Goal: Task Accomplishment & Management: Manage account settings

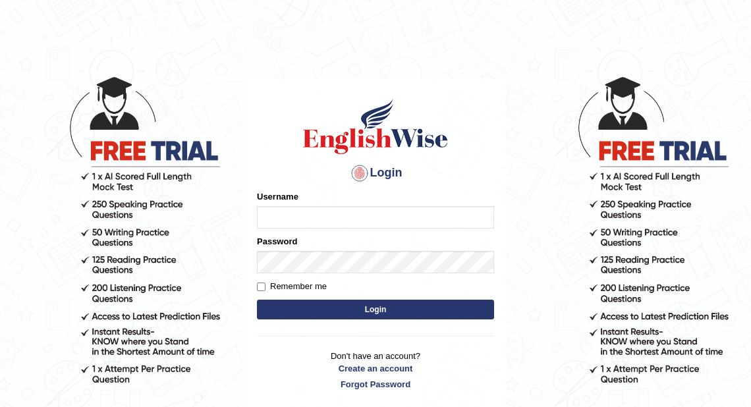
type input "Roshani_Parramatta"
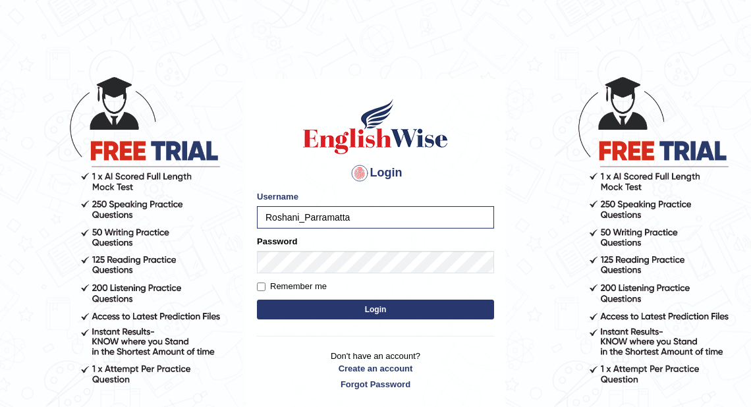
click at [353, 301] on button "Login" at bounding box center [375, 310] width 237 height 20
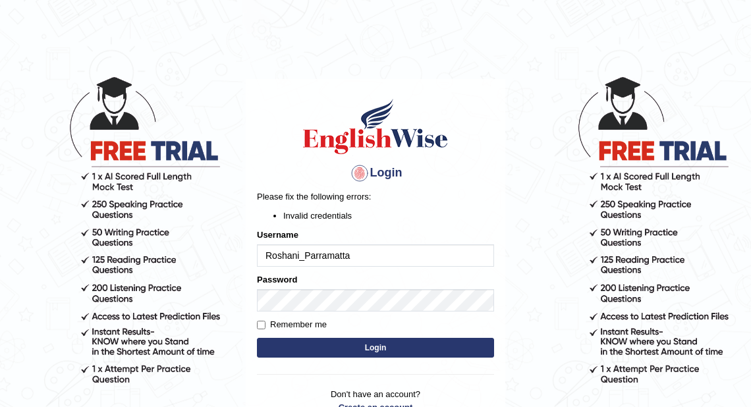
click at [354, 256] on input "Roshani_Parramatta" at bounding box center [375, 255] width 237 height 22
type input "R"
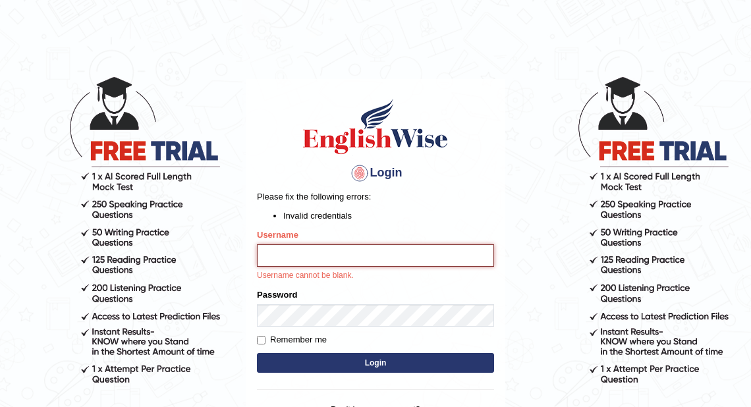
click at [362, 260] on input "Username" at bounding box center [375, 255] width 237 height 22
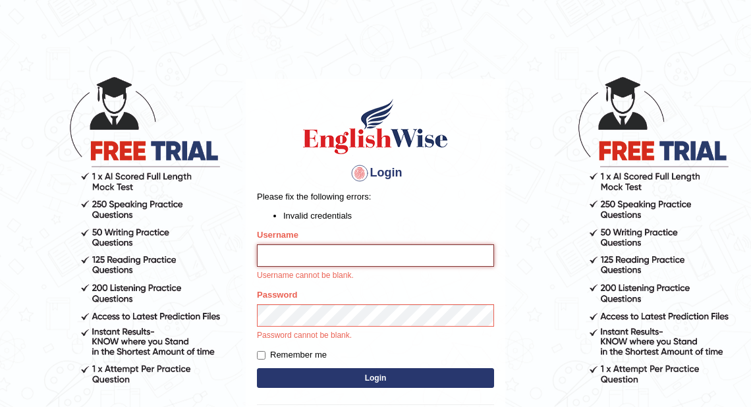
click at [356, 258] on input "Username" at bounding box center [375, 255] width 237 height 22
type input "kumar_parramatta"
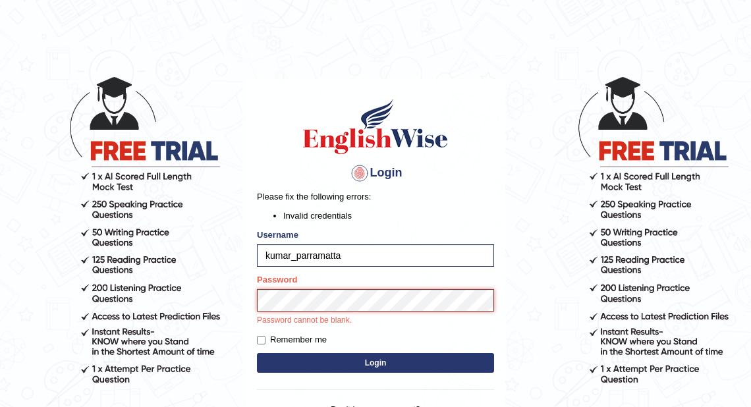
click at [282, 319] on div "Password Password cannot be blank." at bounding box center [375, 299] width 237 height 53
click at [257, 353] on button "Login" at bounding box center [375, 363] width 237 height 20
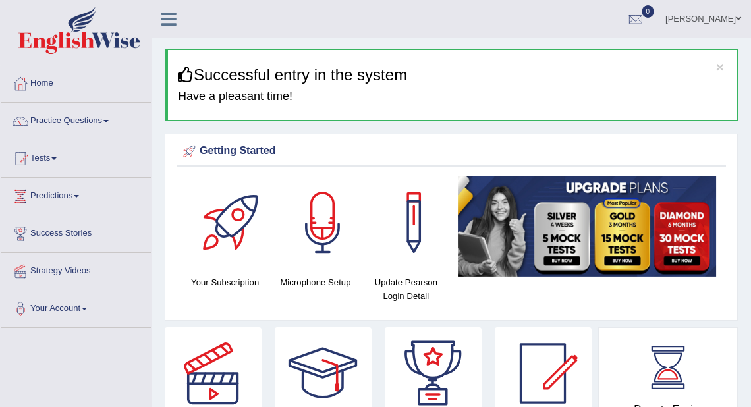
click at [738, 24] on link "[PERSON_NAME]" at bounding box center [703, 17] width 96 height 34
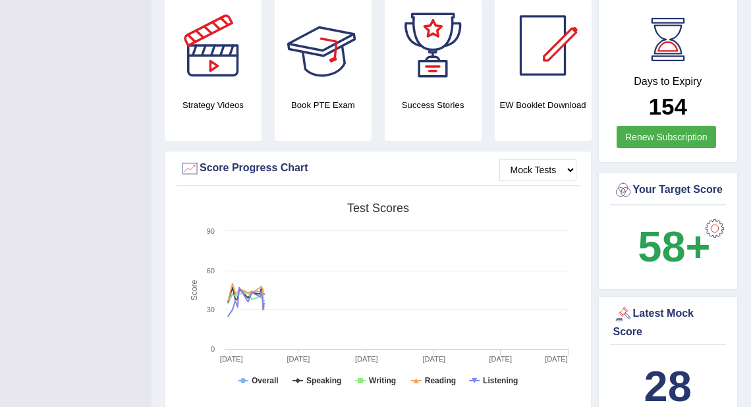
scroll to position [316, 0]
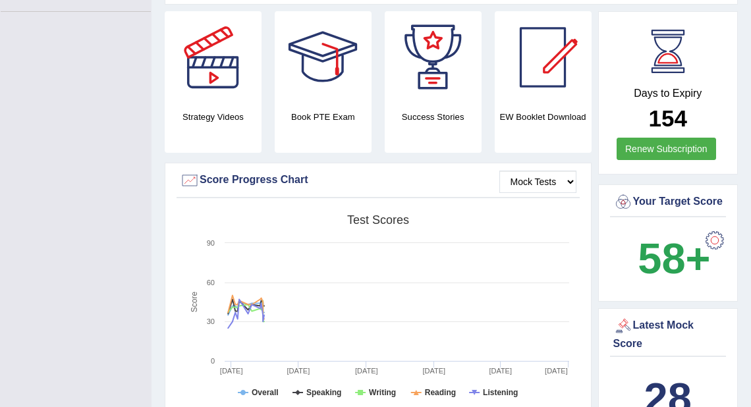
click at [713, 254] on div at bounding box center [715, 240] width 26 height 26
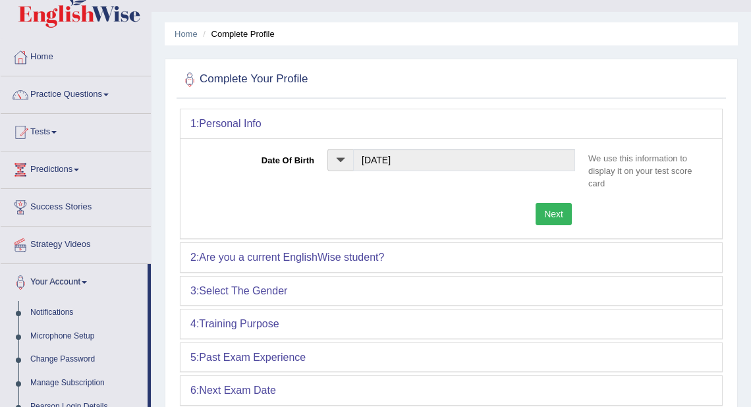
scroll to position [25, 0]
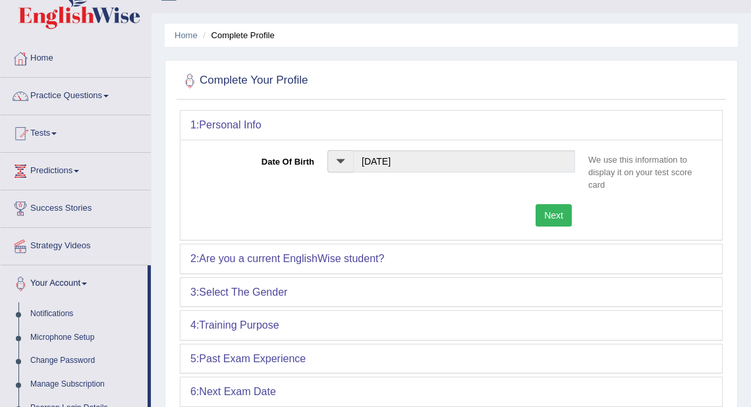
click at [80, 287] on link "Your Account" at bounding box center [74, 281] width 147 height 33
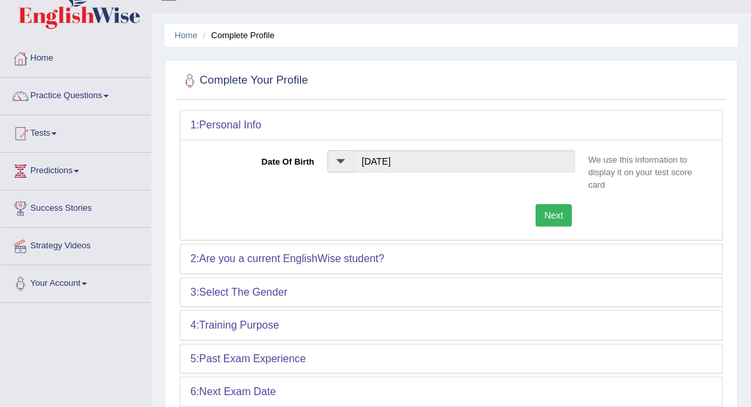
click at [86, 284] on link "Your Account" at bounding box center [76, 281] width 150 height 33
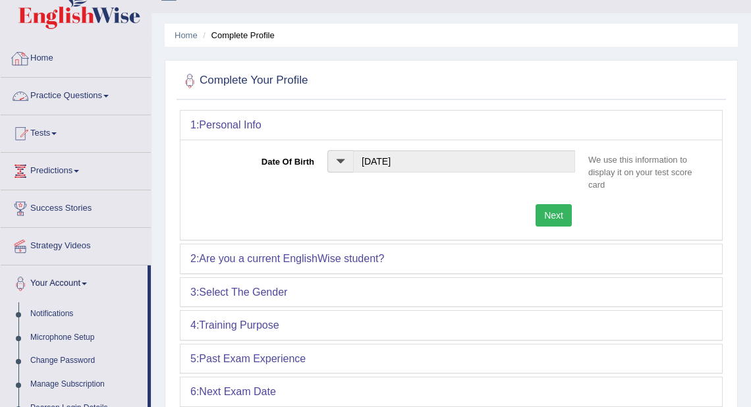
click at [52, 57] on link "Home" at bounding box center [76, 56] width 150 height 33
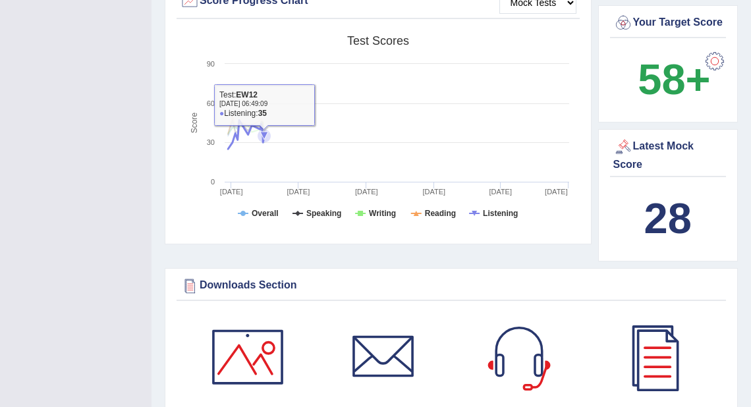
scroll to position [262, 0]
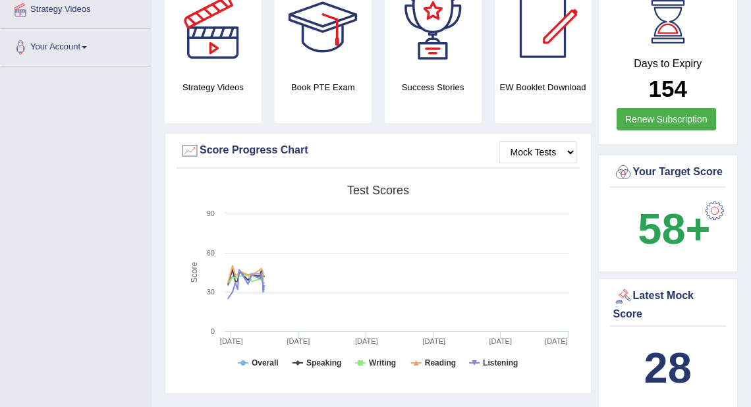
click at [714, 224] on div at bounding box center [715, 211] width 26 height 26
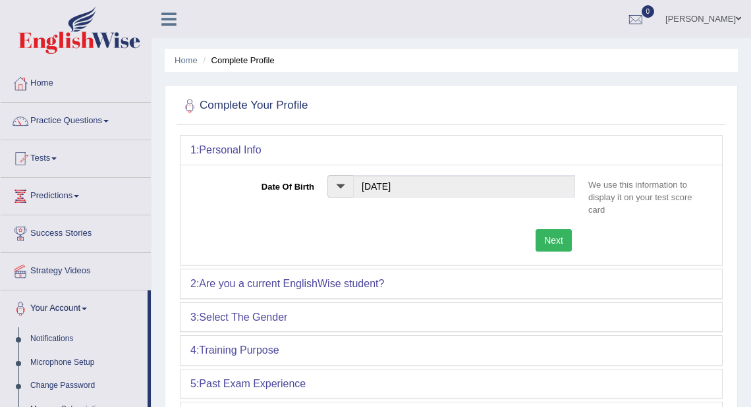
click at [346, 186] on span at bounding box center [340, 186] width 26 height 22
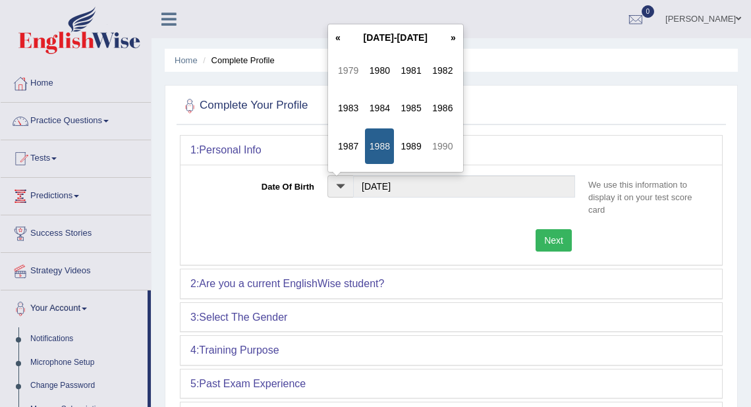
click at [346, 184] on span at bounding box center [340, 186] width 26 height 22
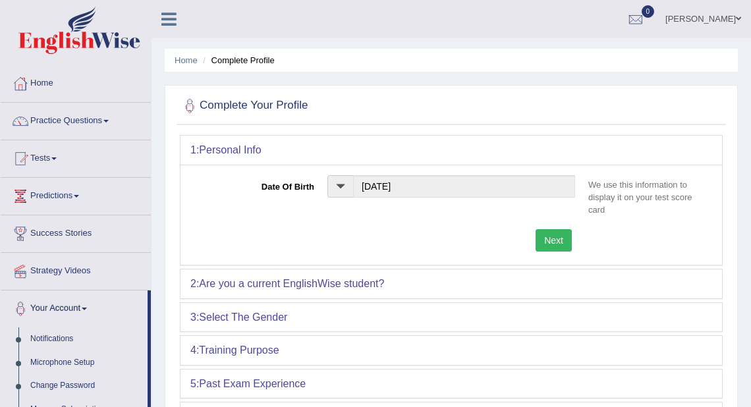
click at [327, 211] on div "Date Of Birth Sep 19, 1988 We use this information to display it on your test s…" at bounding box center [451, 198] width 522 height 47
click at [47, 76] on link "Home" at bounding box center [76, 81] width 150 height 33
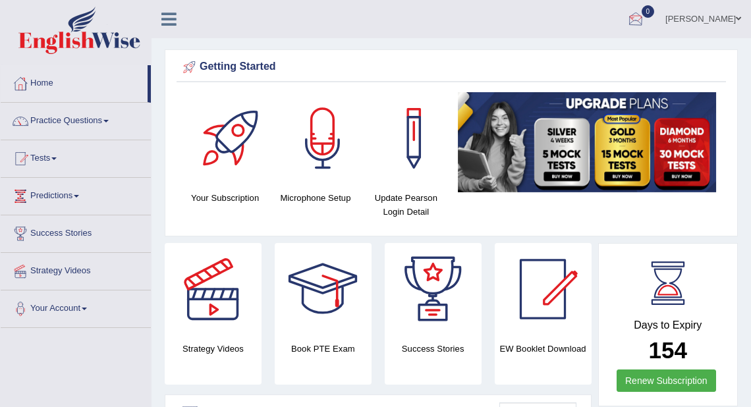
click at [640, 20] on div at bounding box center [636, 20] width 20 height 20
